Goal: Navigation & Orientation: Find specific page/section

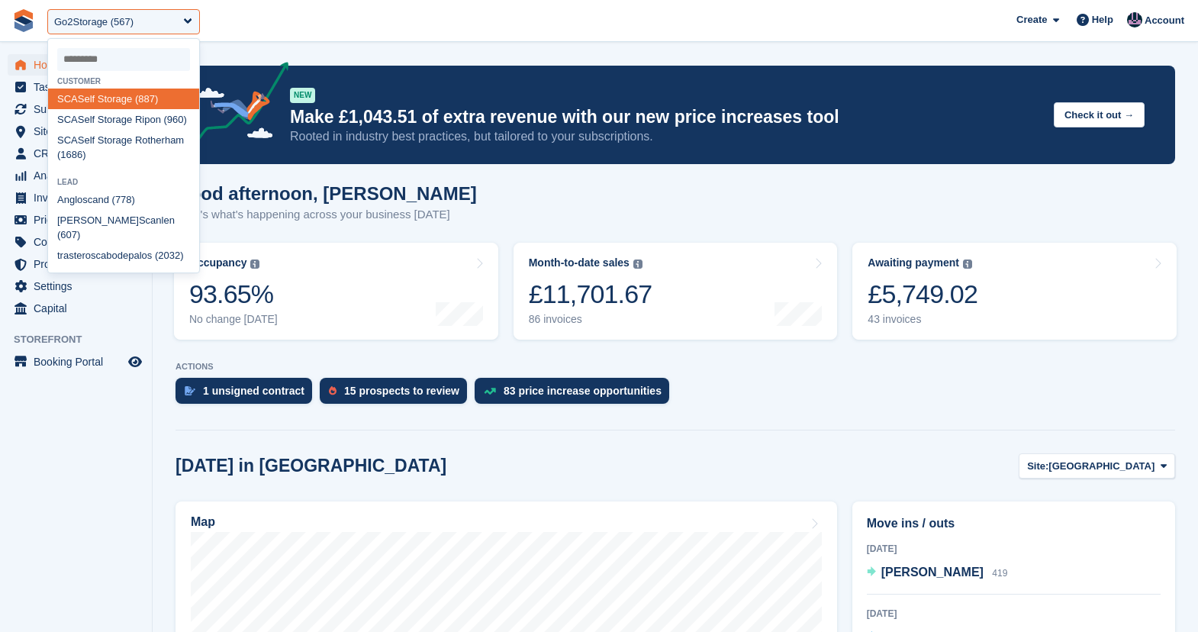
click at [407, 203] on h1 "Good afternoon, [PERSON_NAME]" at bounding box center [325, 193] width 301 height 21
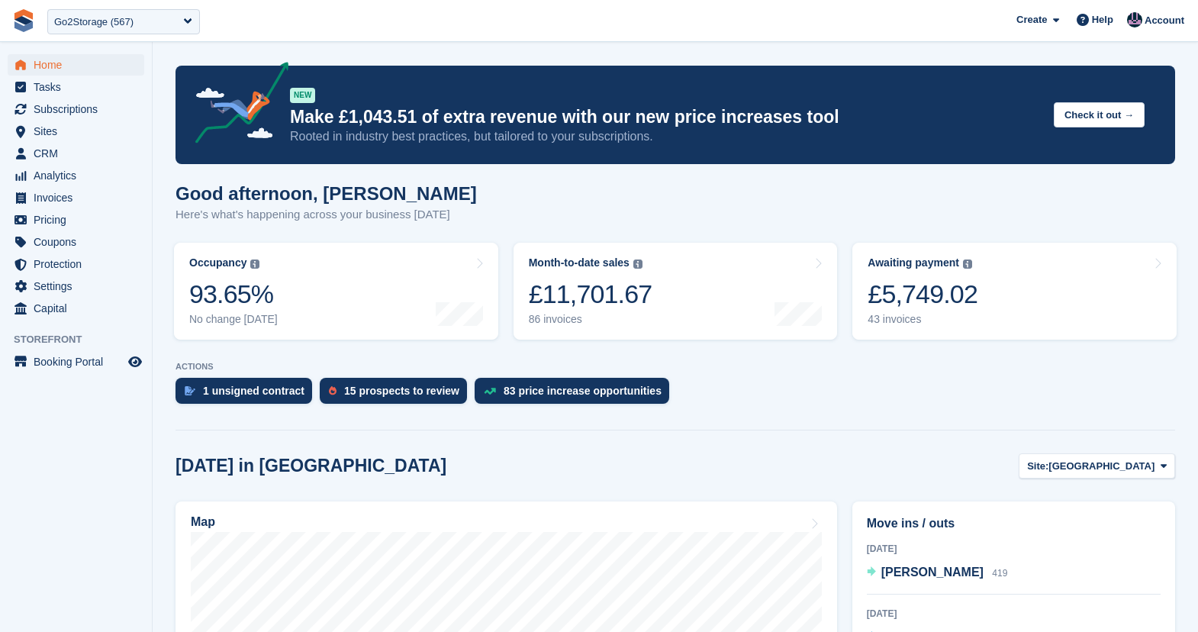
click at [403, 121] on p "Make £1,043.51 of extra revenue with our new price increases tool" at bounding box center [665, 117] width 751 height 22
click at [272, 192] on h1 "Good afternoon, [PERSON_NAME]" at bounding box center [325, 193] width 301 height 21
click at [53, 130] on span "Sites" at bounding box center [80, 131] width 92 height 21
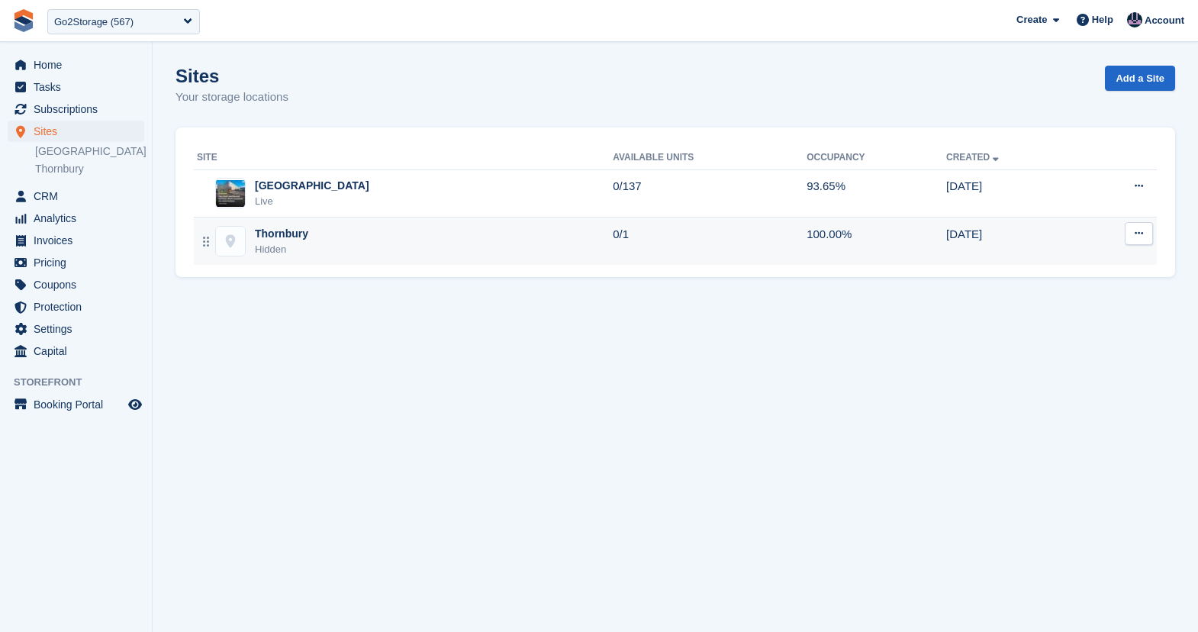
click at [452, 233] on div "Thornbury Hidden" at bounding box center [405, 241] width 416 height 31
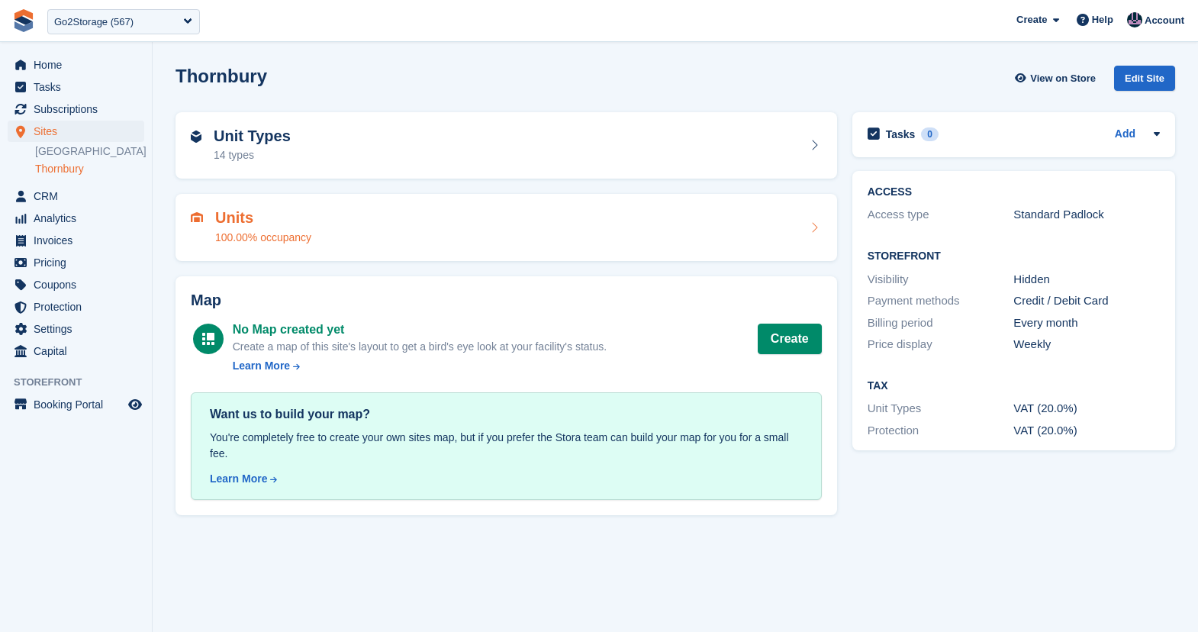
click at [249, 217] on h2 "Units" at bounding box center [263, 218] width 96 height 18
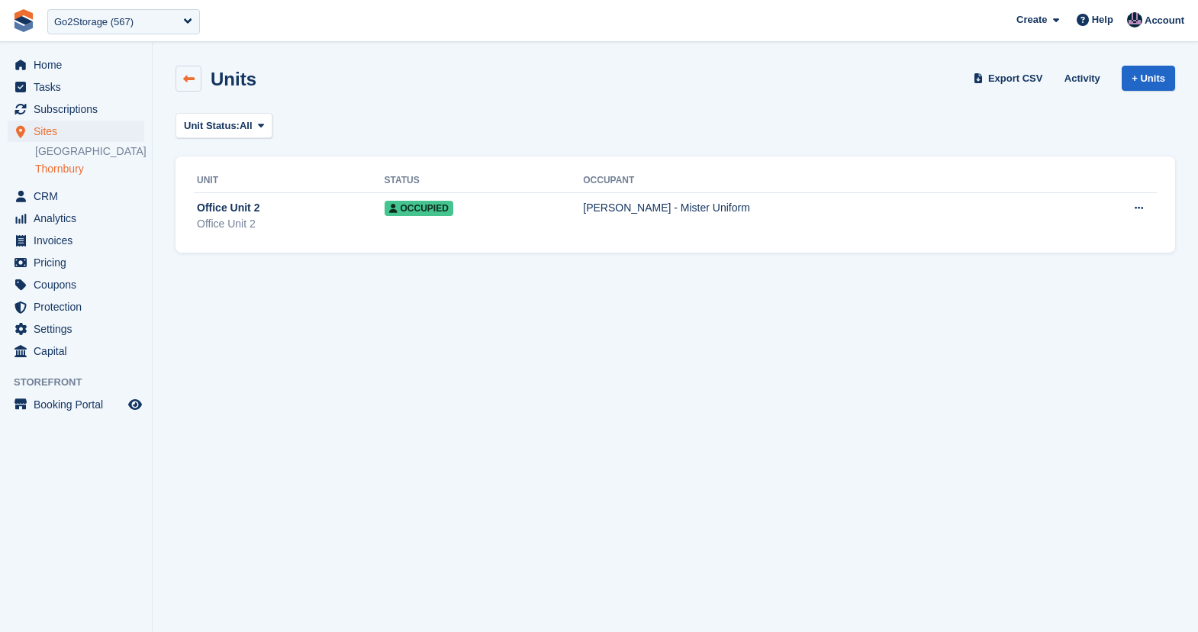
click at [188, 86] on link at bounding box center [188, 79] width 26 height 26
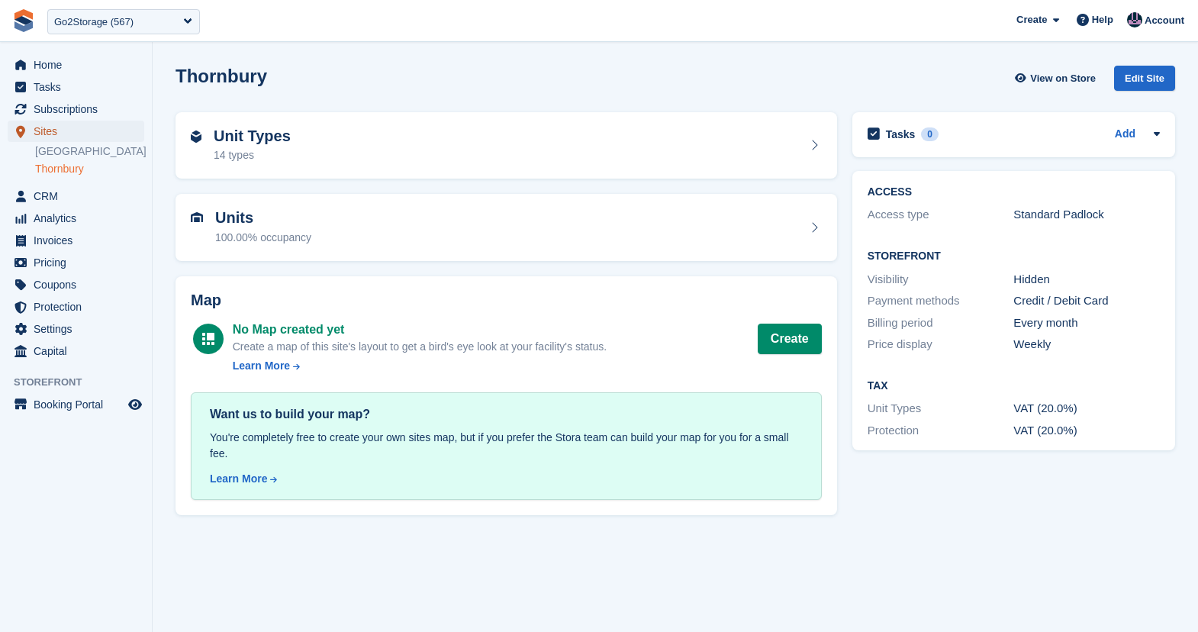
click at [49, 133] on span "Sites" at bounding box center [80, 131] width 92 height 21
